Goal: Task Accomplishment & Management: Use online tool/utility

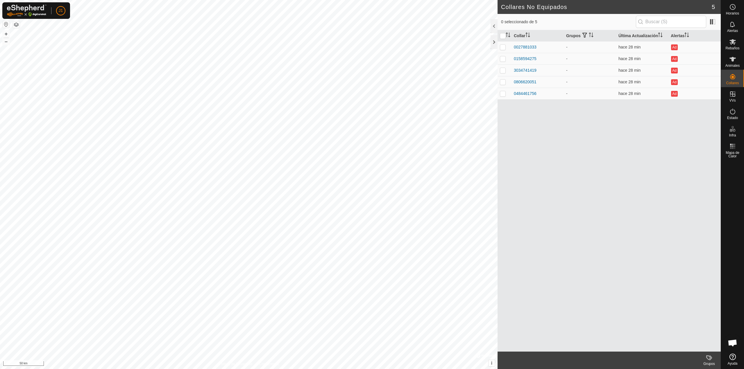
click at [6, 26] on button "button" at bounding box center [6, 24] width 7 height 7
click at [494, 26] on div at bounding box center [493, 26] width 7 height 14
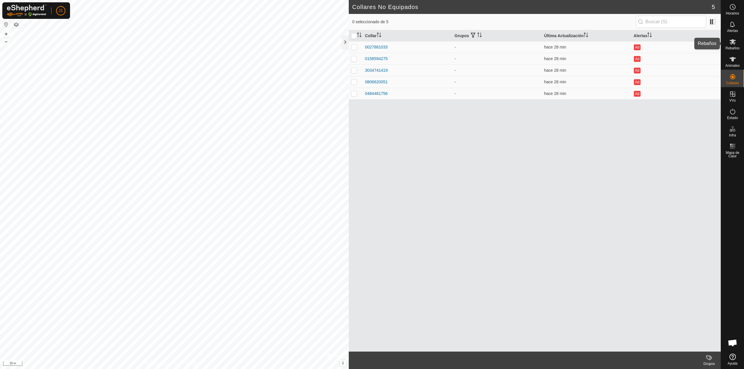
click at [734, 44] on icon at bounding box center [732, 41] width 7 height 7
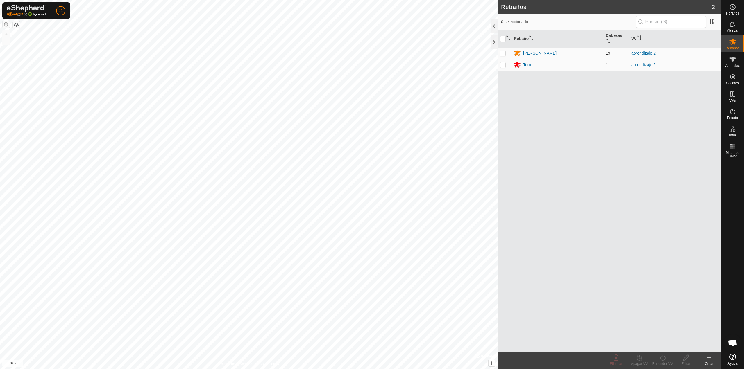
click at [527, 54] on div "[PERSON_NAME]" at bounding box center [539, 53] width 33 height 6
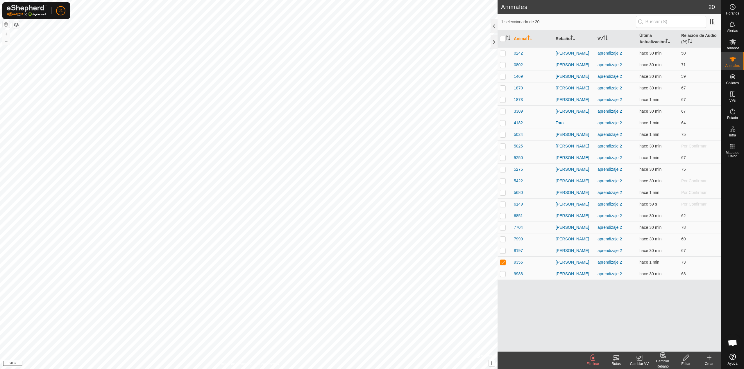
click at [615, 361] on icon at bounding box center [615, 357] width 7 height 7
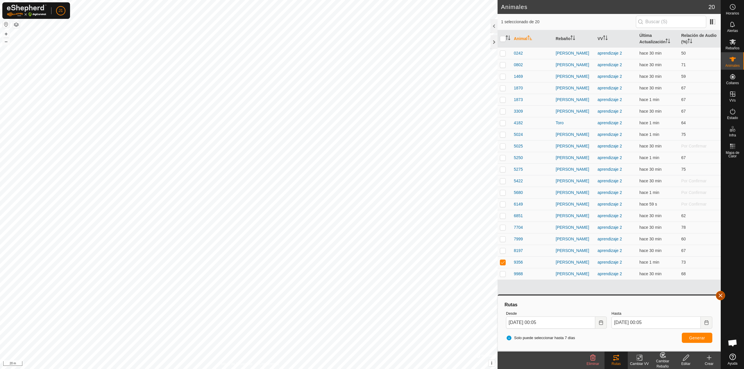
click at [720, 297] on button "button" at bounding box center [719, 295] width 9 height 9
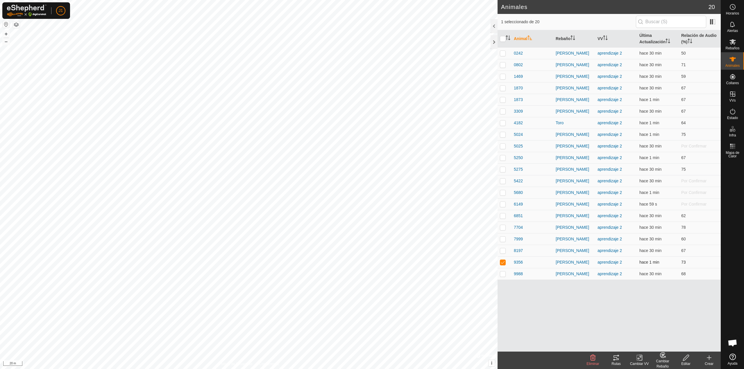
click at [505, 263] on p-checkbox at bounding box center [503, 262] width 6 height 5
checkbox input "false"
click at [507, 273] on td at bounding box center [504, 274] width 14 height 12
checkbox input "true"
click at [620, 359] on tracks-svg-icon at bounding box center [615, 357] width 23 height 7
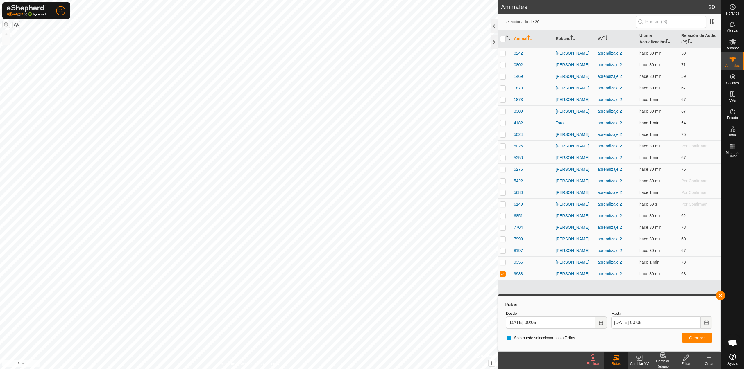
click at [503, 124] on p-checkbox at bounding box center [503, 123] width 6 height 5
checkbox input "true"
click at [503, 275] on p-checkbox at bounding box center [503, 274] width 6 height 5
checkbox input "false"
click at [503, 227] on p-checkbox at bounding box center [503, 227] width 6 height 5
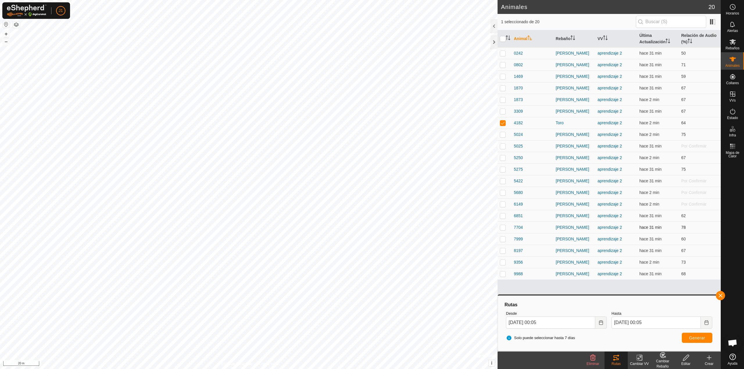
checkbox input "true"
click at [503, 216] on p-checkbox at bounding box center [503, 216] width 6 height 5
checkbox input "true"
click at [616, 358] on icon at bounding box center [615, 357] width 7 height 7
click at [499, 226] on td at bounding box center [504, 228] width 14 height 12
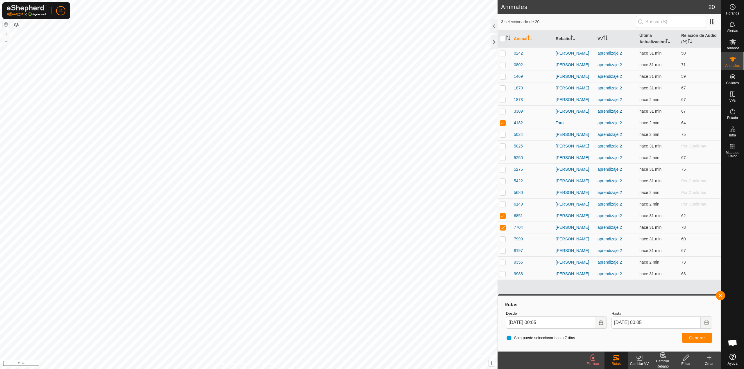
checkbox input "false"
drag, startPoint x: 501, startPoint y: 216, endPoint x: 516, endPoint y: 239, distance: 28.1
click at [501, 216] on p-checkbox at bounding box center [503, 216] width 6 height 5
checkbox input "false"
click at [616, 362] on div "Rutas" at bounding box center [615, 363] width 23 height 5
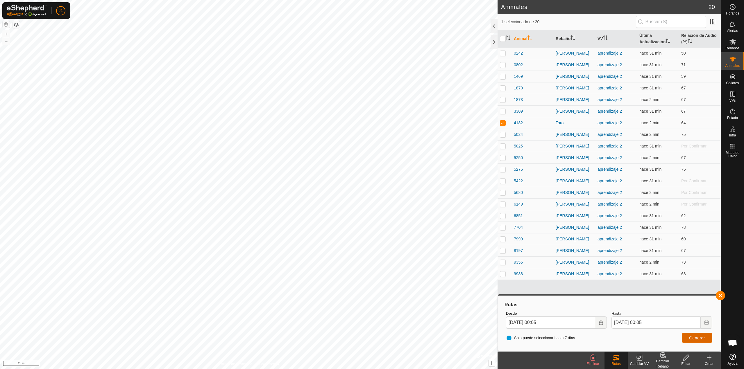
click at [687, 338] on button "Generar" at bounding box center [696, 338] width 31 height 10
click at [503, 148] on p-checkbox at bounding box center [503, 146] width 6 height 5
checkbox input "true"
click at [501, 158] on p-checkbox at bounding box center [503, 157] width 6 height 5
checkbox input "true"
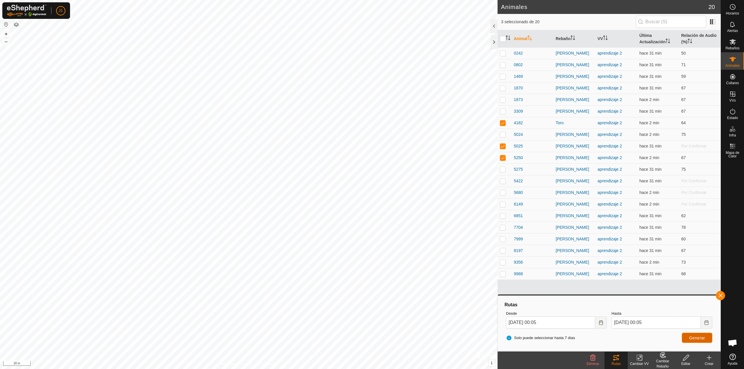
click at [692, 339] on span "Generar" at bounding box center [697, 338] width 16 height 5
